Goal: Navigation & Orientation: Find specific page/section

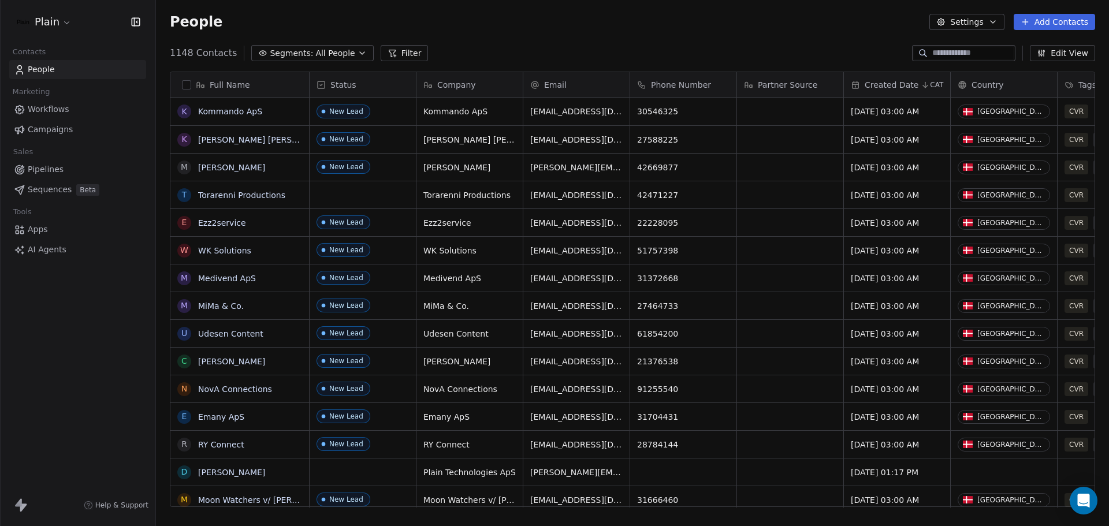
scroll to position [454, 944]
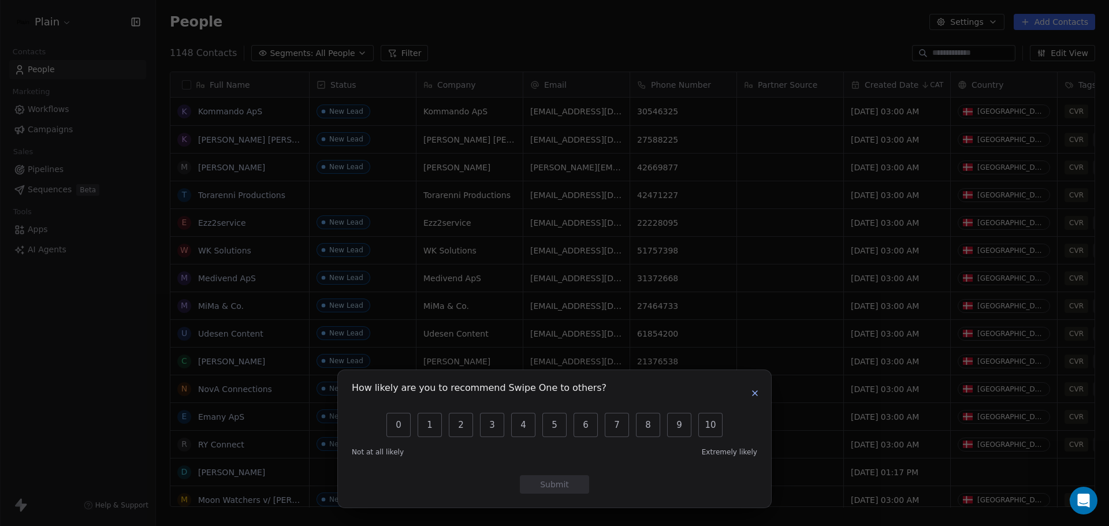
click at [755, 394] on icon "button" at bounding box center [754, 393] width 5 height 5
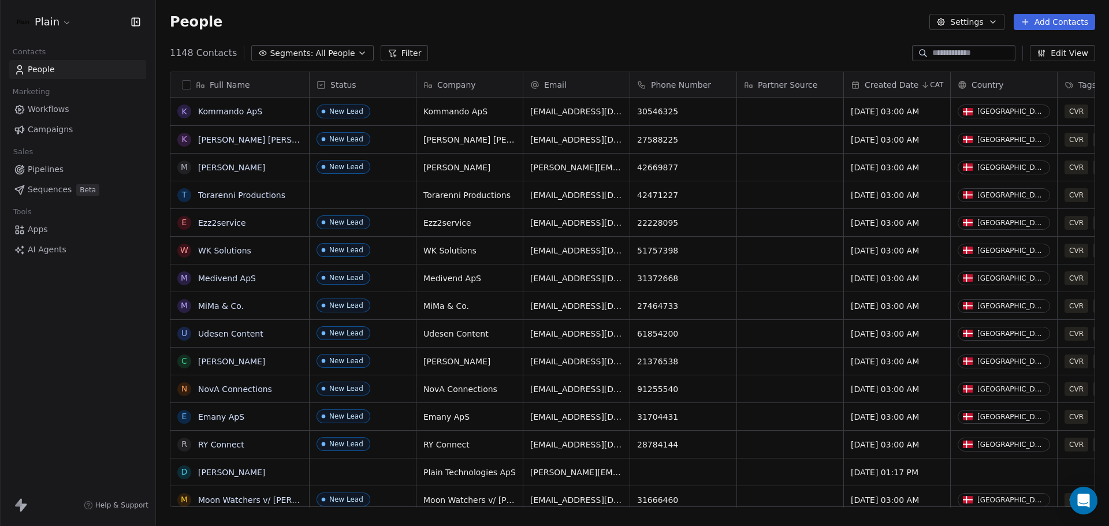
click at [73, 18] on div "Plain" at bounding box center [78, 22] width 128 height 16
click at [65, 20] on html "Plain Contacts People Marketing Workflows Campaigns Sales Pipelines Sequences B…" at bounding box center [554, 263] width 1109 height 526
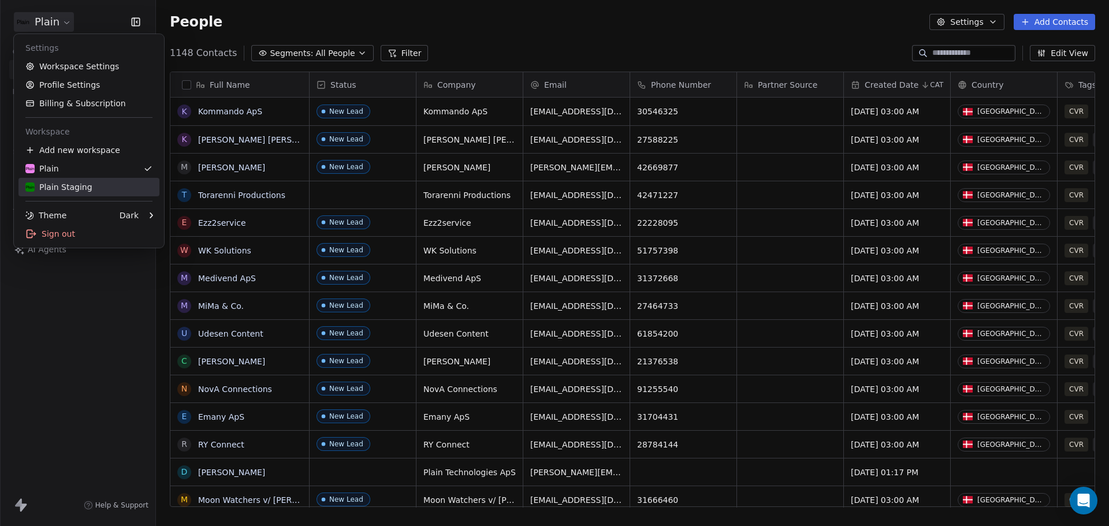
click at [80, 181] on div "Plain Staging" at bounding box center [58, 187] width 67 height 12
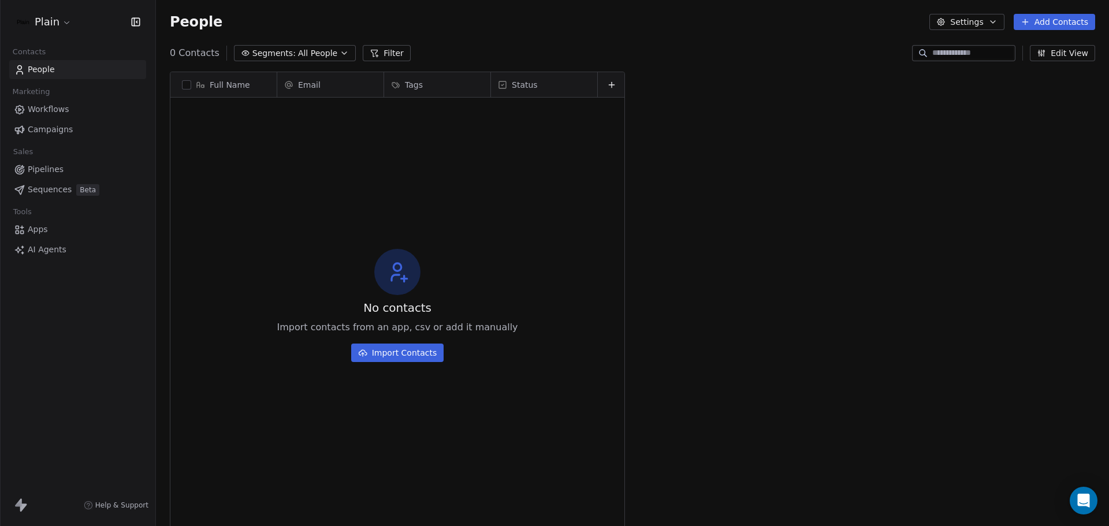
scroll to position [454, 944]
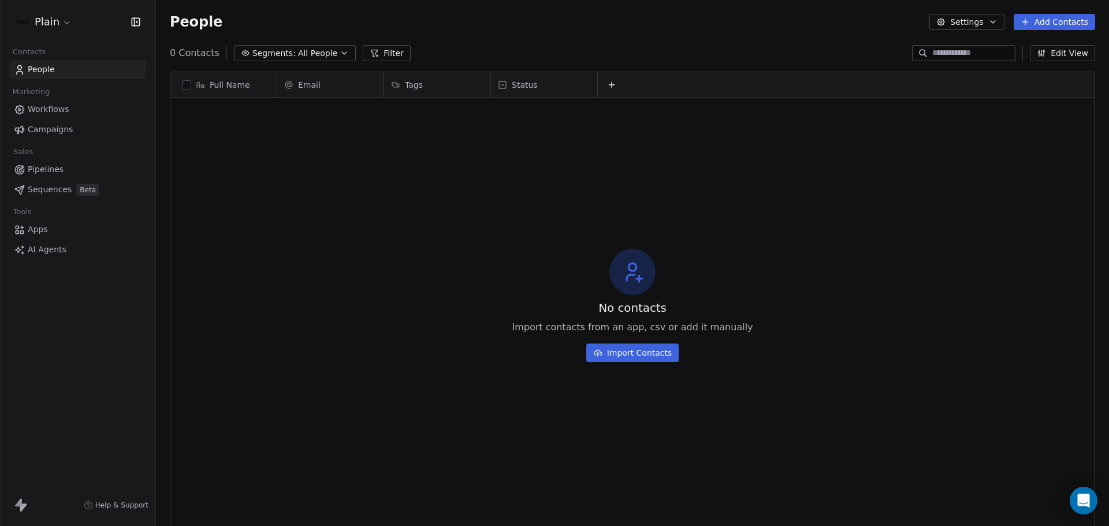
click at [43, 107] on span "Workflows" at bounding box center [49, 109] width 42 height 12
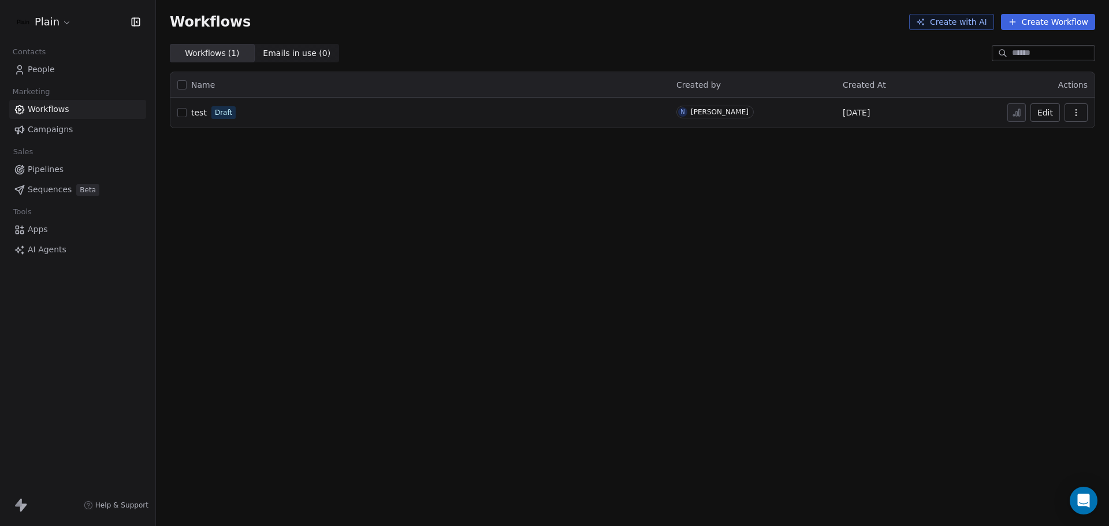
click at [43, 129] on span "Campaigns" at bounding box center [50, 130] width 45 height 12
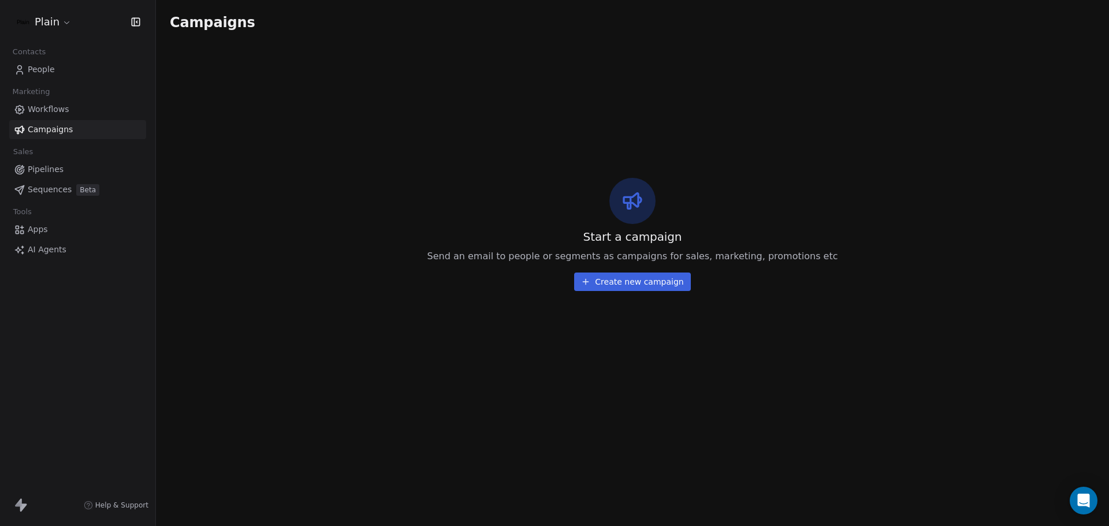
click at [52, 113] on span "Workflows" at bounding box center [49, 109] width 42 height 12
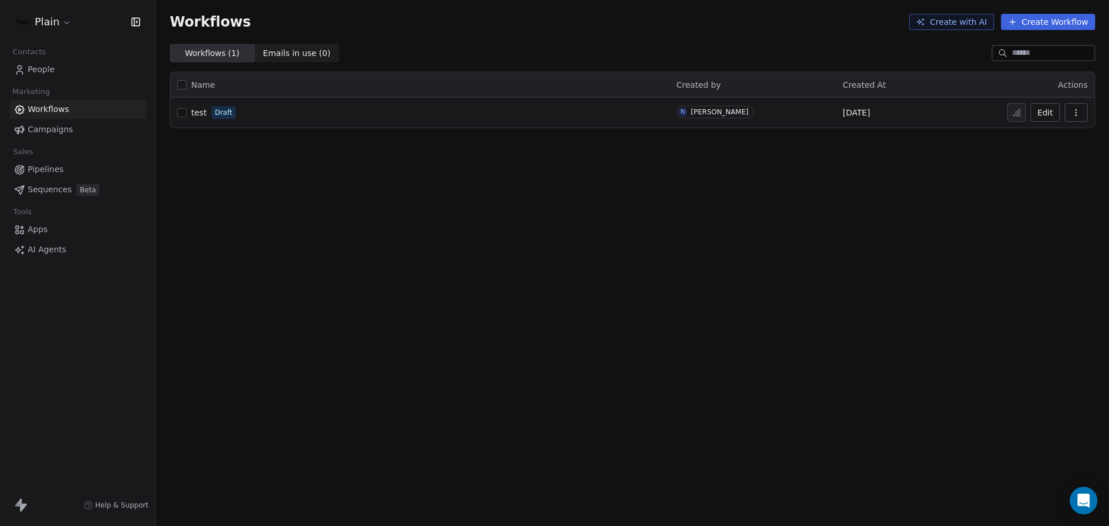
click at [200, 114] on span "test" at bounding box center [199, 112] width 16 height 9
click at [43, 71] on span "People" at bounding box center [41, 70] width 27 height 12
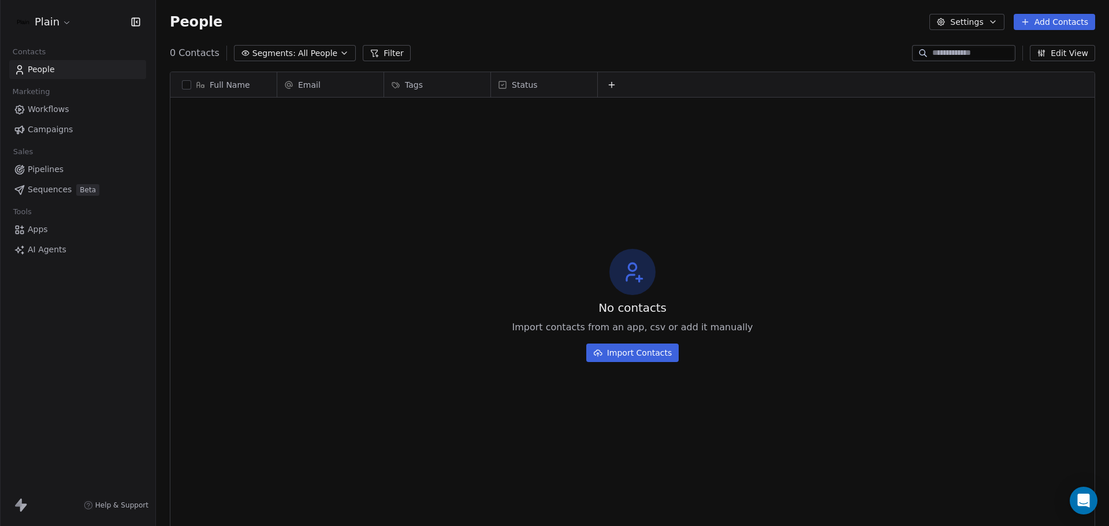
scroll to position [454, 944]
